Goal: Task Accomplishment & Management: Manage account settings

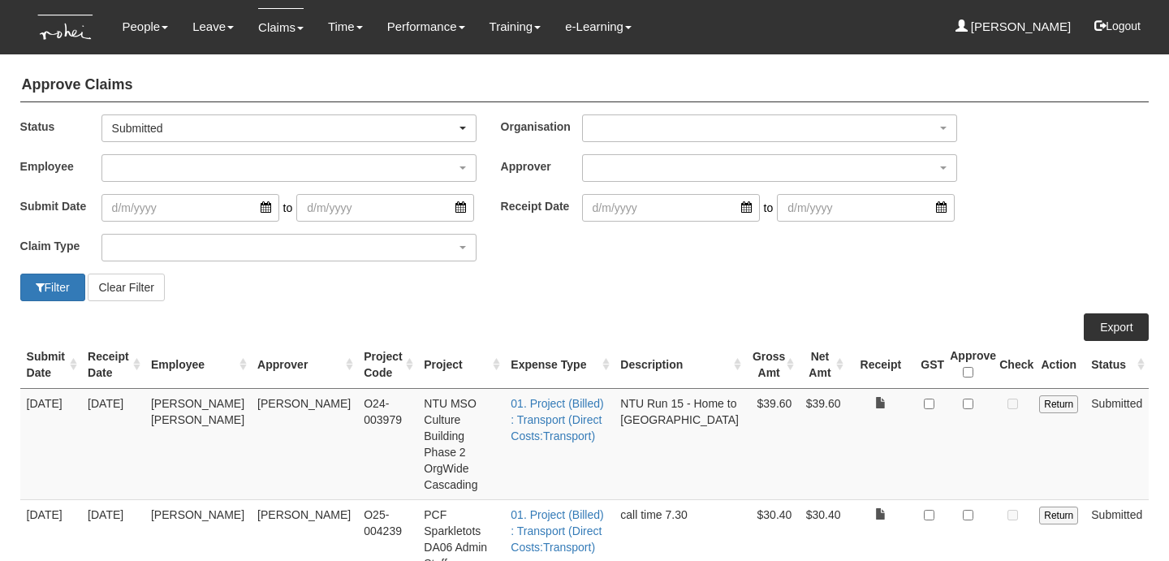
select select "50"
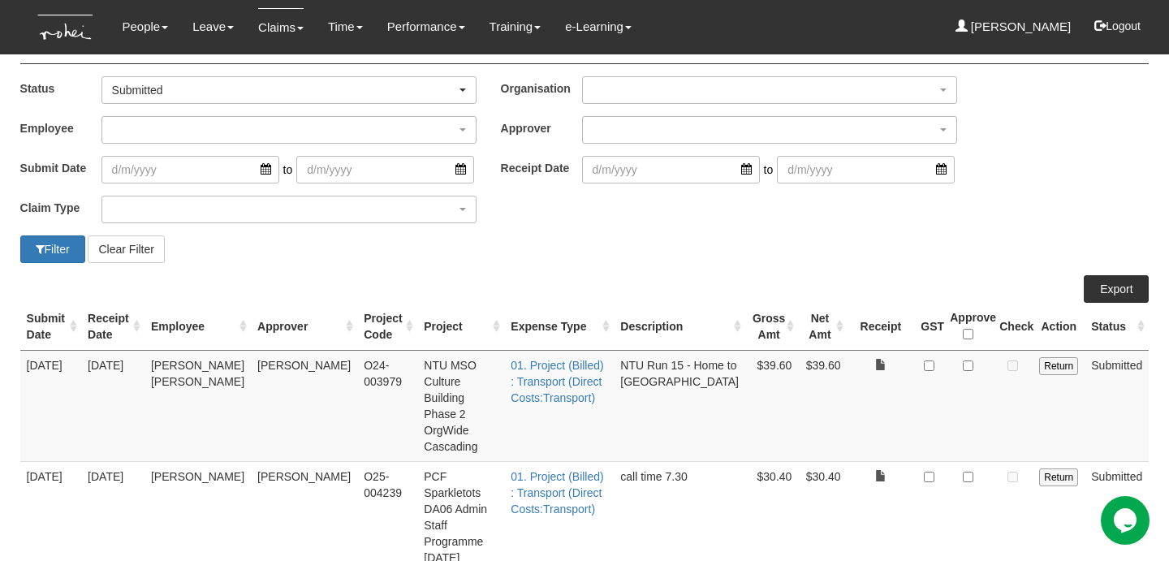
scroll to position [55, 0]
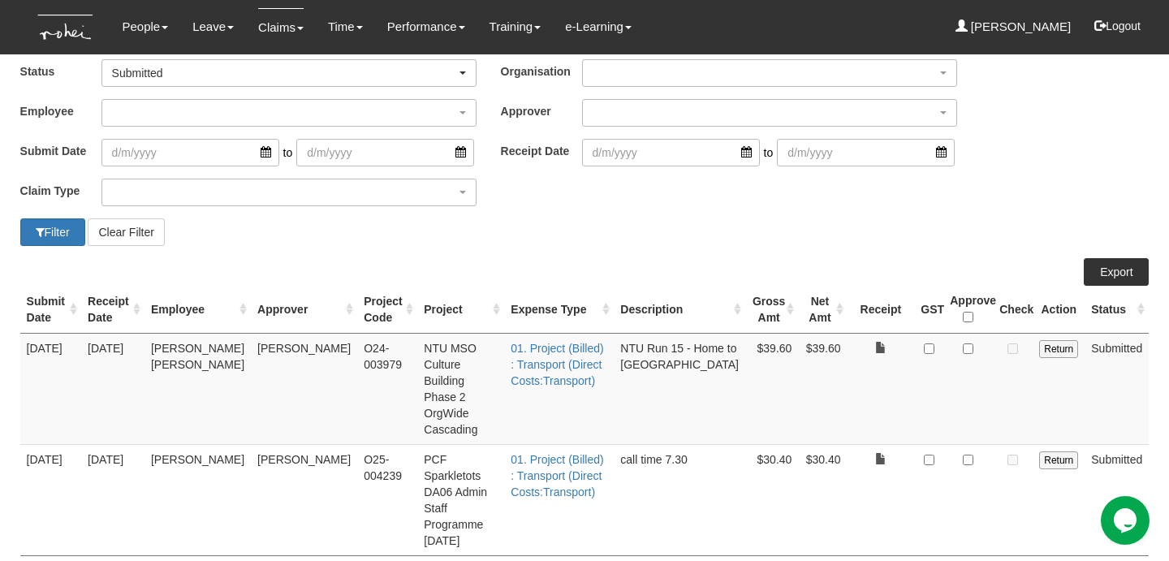
click at [853, 444] on td at bounding box center [881, 499] width 67 height 111
click at [969, 455] on input "checkbox" at bounding box center [968, 460] width 11 height 11
checkbox input "true"
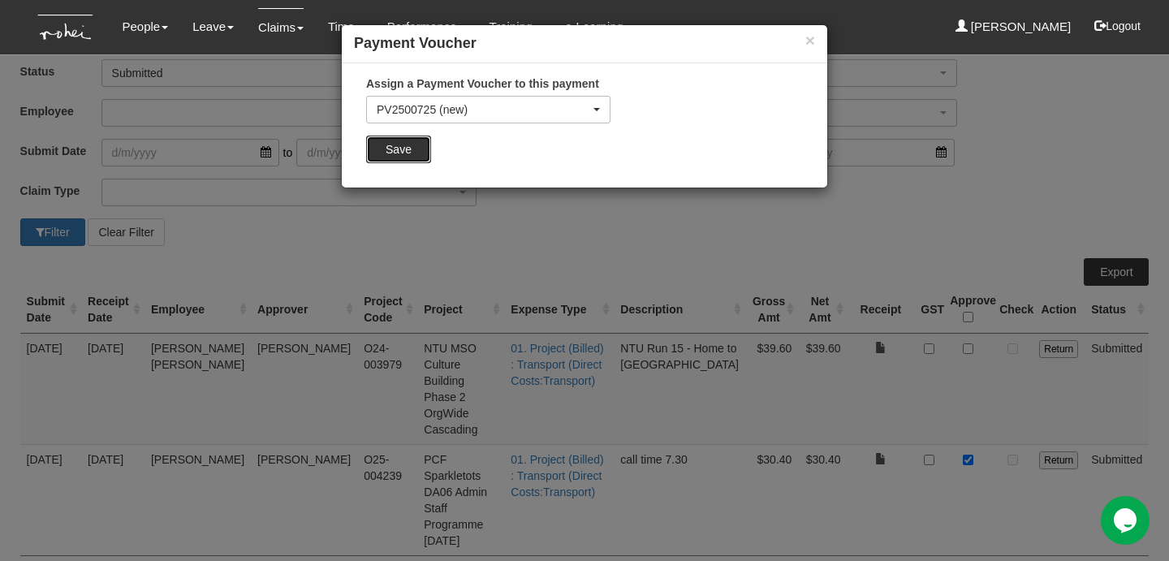
click at [386, 153] on input "Save" at bounding box center [398, 150] width 65 height 28
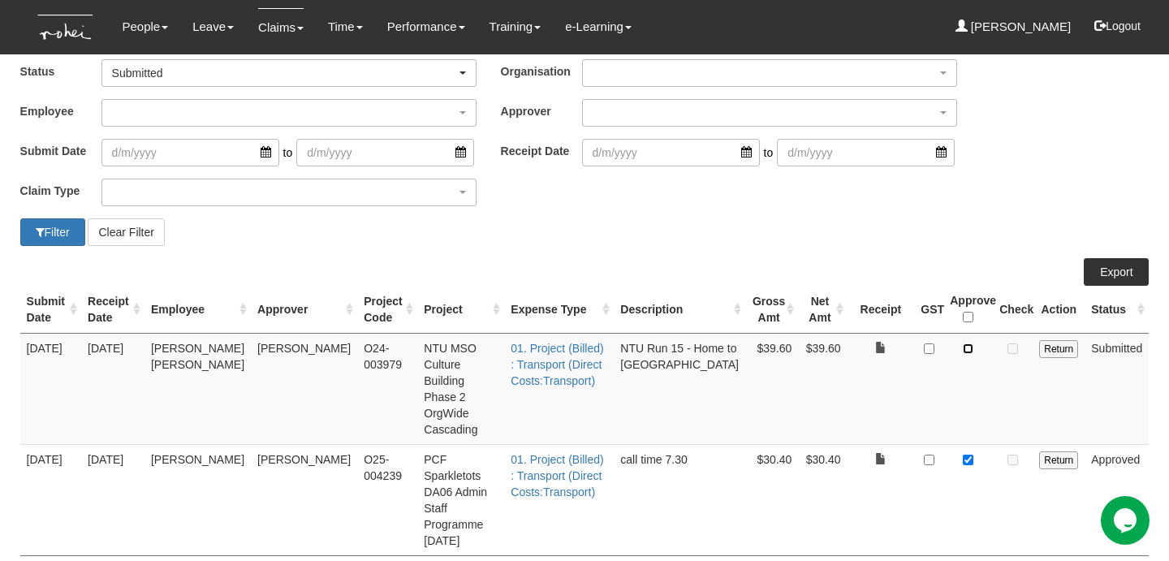
click at [966, 347] on input "checkbox" at bounding box center [968, 348] width 11 height 11
checkbox input "true"
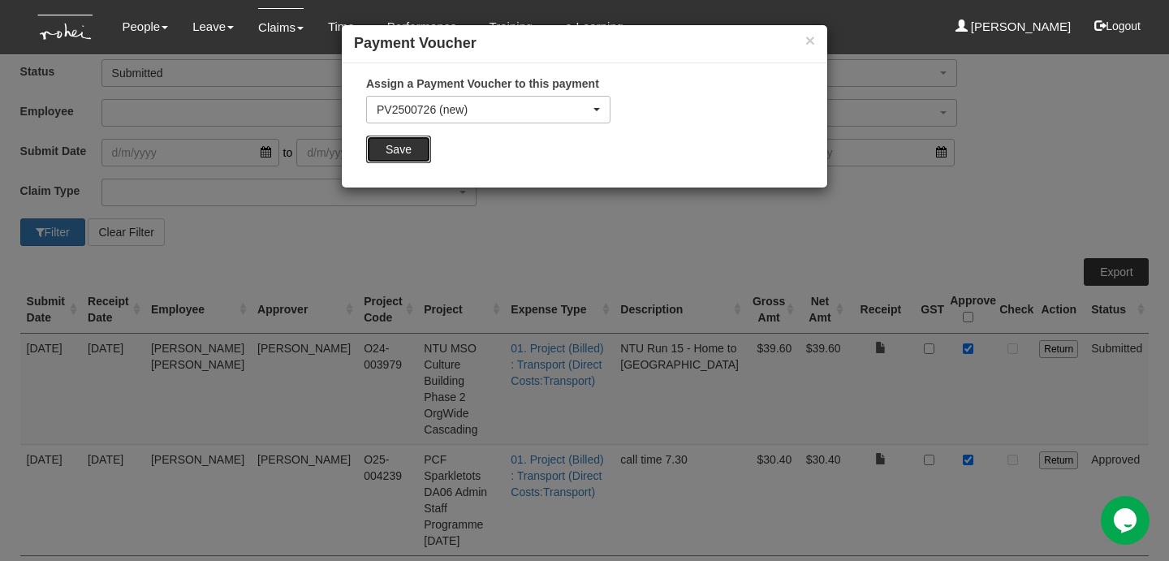
click at [383, 150] on input "Save" at bounding box center [398, 150] width 65 height 28
